Goal: Navigation & Orientation: Find specific page/section

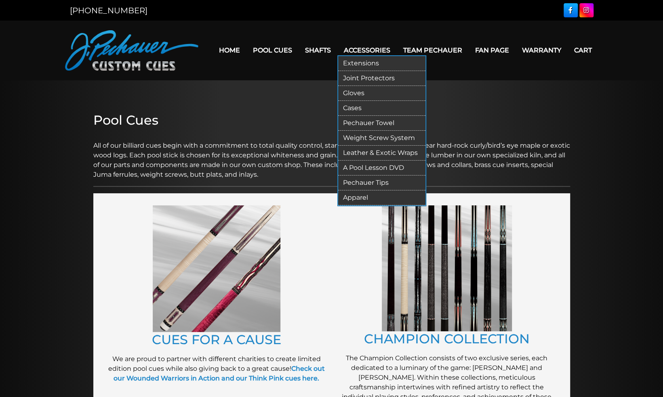
click at [357, 61] on link "Extensions" at bounding box center [381, 63] width 87 height 15
click at [376, 135] on link "Weight Screw System" at bounding box center [381, 138] width 87 height 15
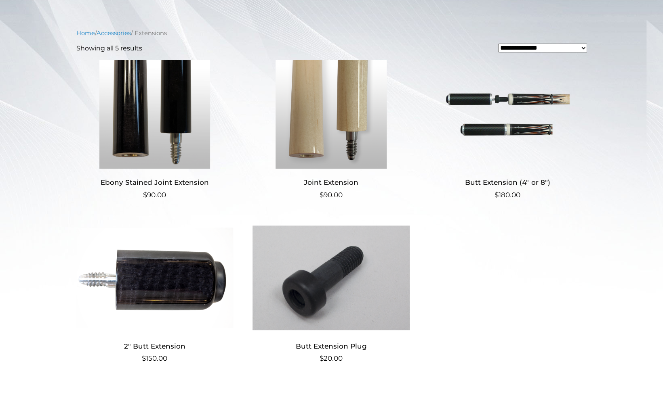
scroll to position [173, 0]
